Goal: Find specific page/section: Find specific page/section

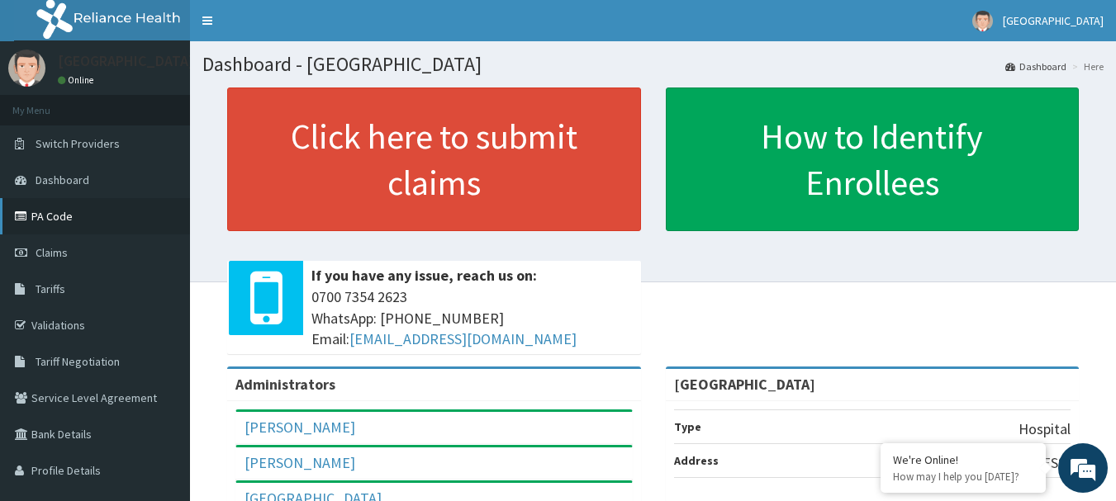
click at [74, 216] on link "PA Code" at bounding box center [95, 216] width 190 height 36
click at [60, 278] on link "Tariffs" at bounding box center [95, 289] width 190 height 36
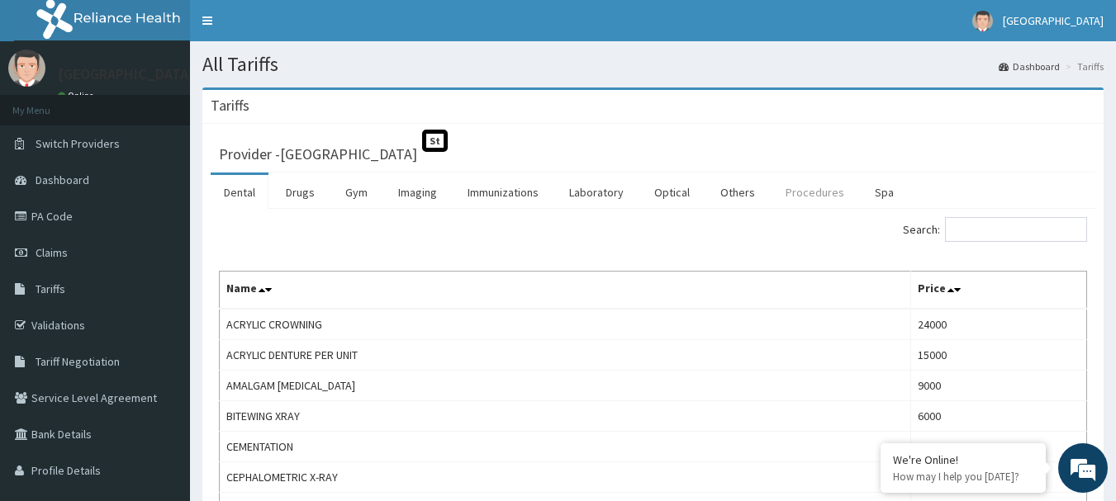
click at [808, 201] on link "Procedures" at bounding box center [814, 192] width 85 height 35
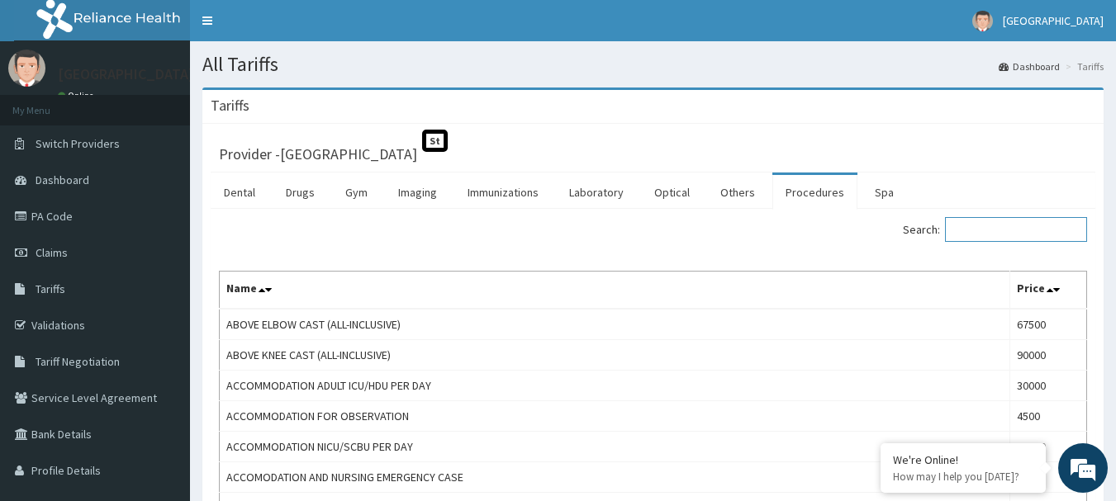
click at [1000, 230] on input "Search:" at bounding box center [1016, 229] width 142 height 25
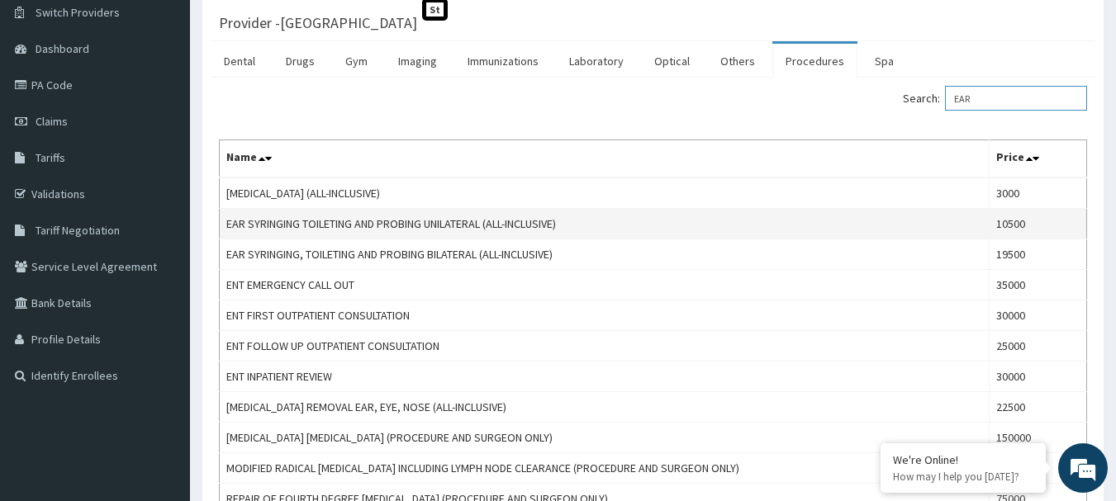
scroll to position [132, 0]
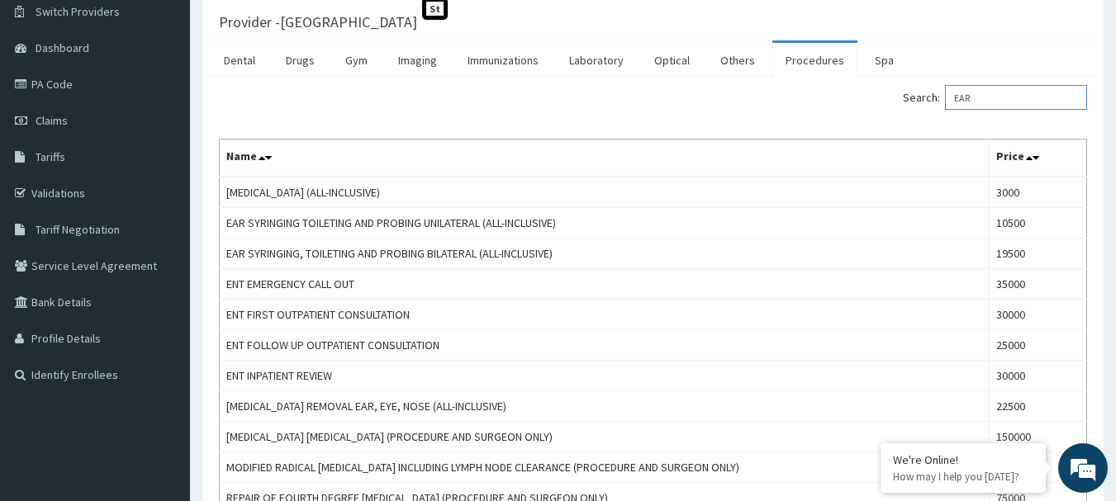
type input "EAR"
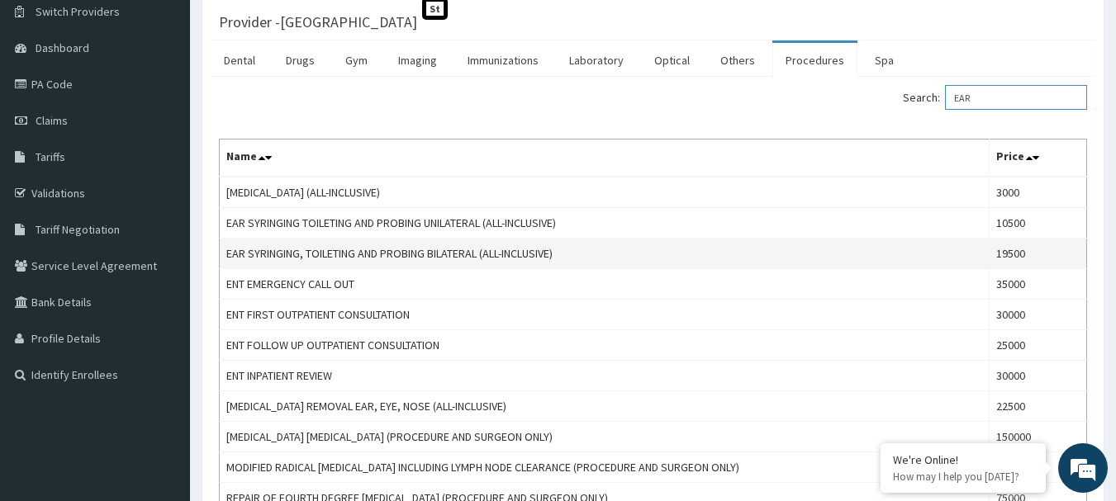
scroll to position [0, 0]
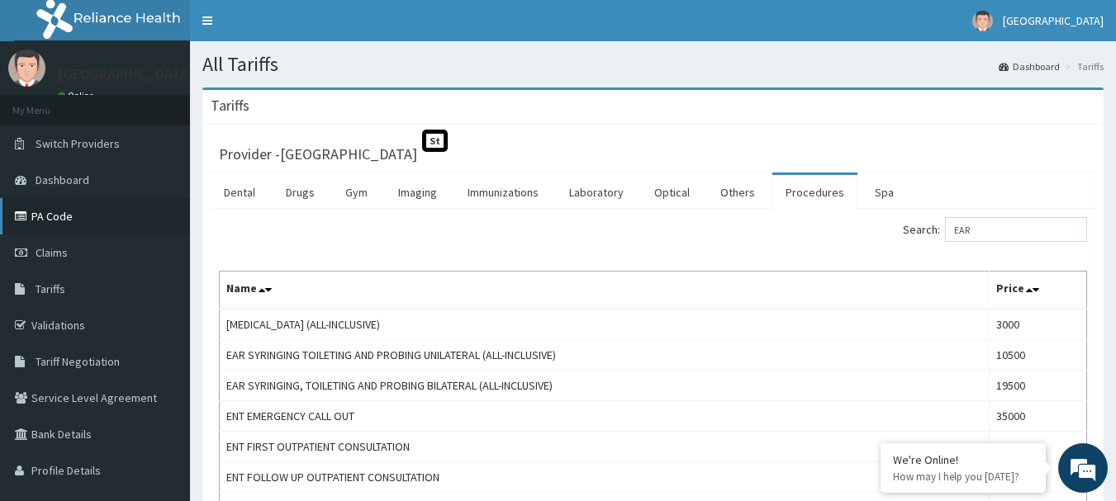
click at [71, 217] on link "PA Code" at bounding box center [95, 216] width 190 height 36
